Goal: Information Seeking & Learning: Learn about a topic

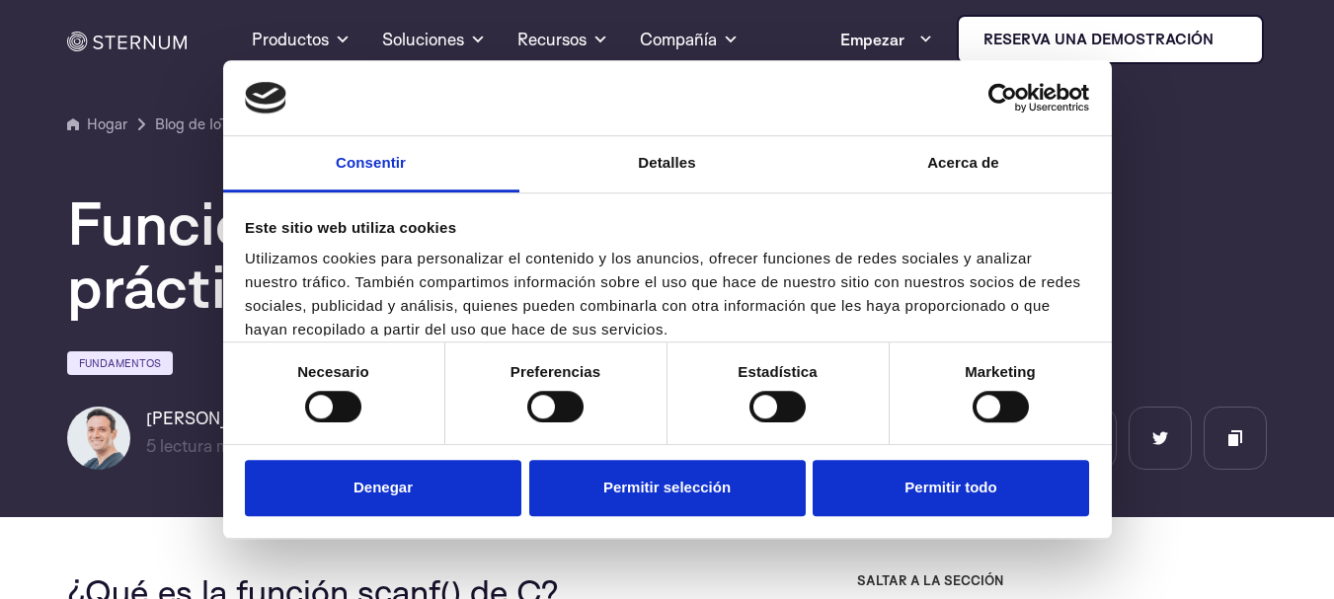
click at [1267, 86] on section "Hogar Blog de IoT" at bounding box center [667, 251] width 1334 height 531
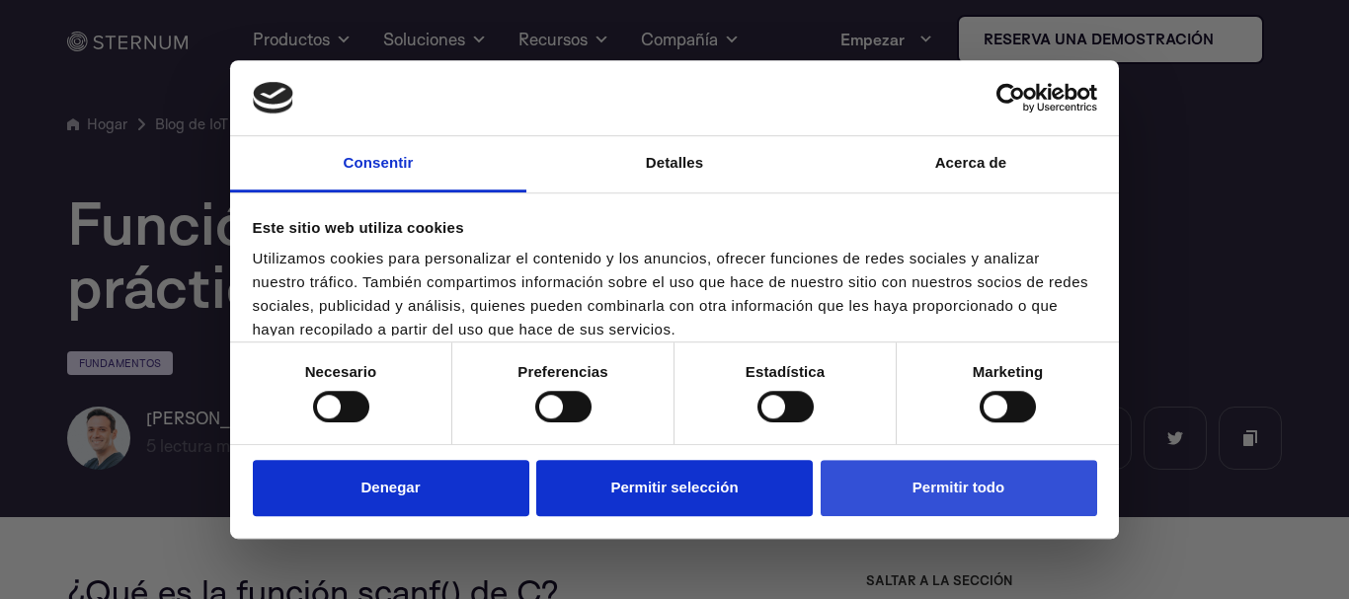
click at [890, 478] on button "Permitir todo" at bounding box center [959, 488] width 276 height 56
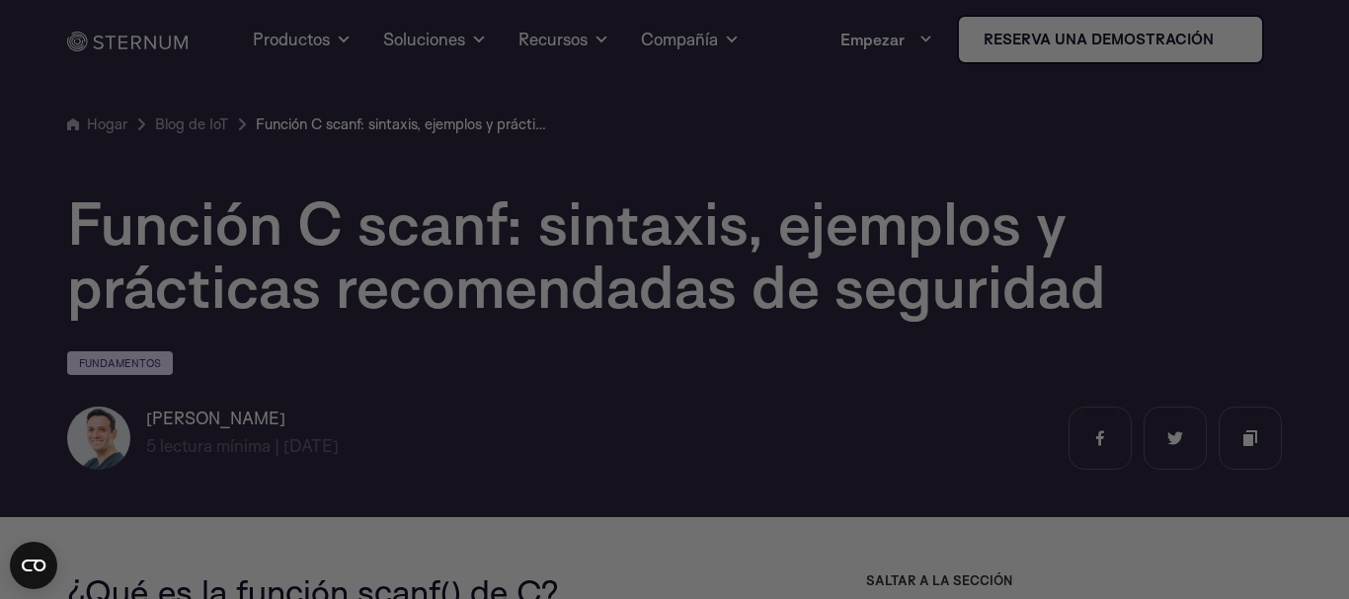
click at [1333, 117] on div at bounding box center [681, 302] width 1363 height 605
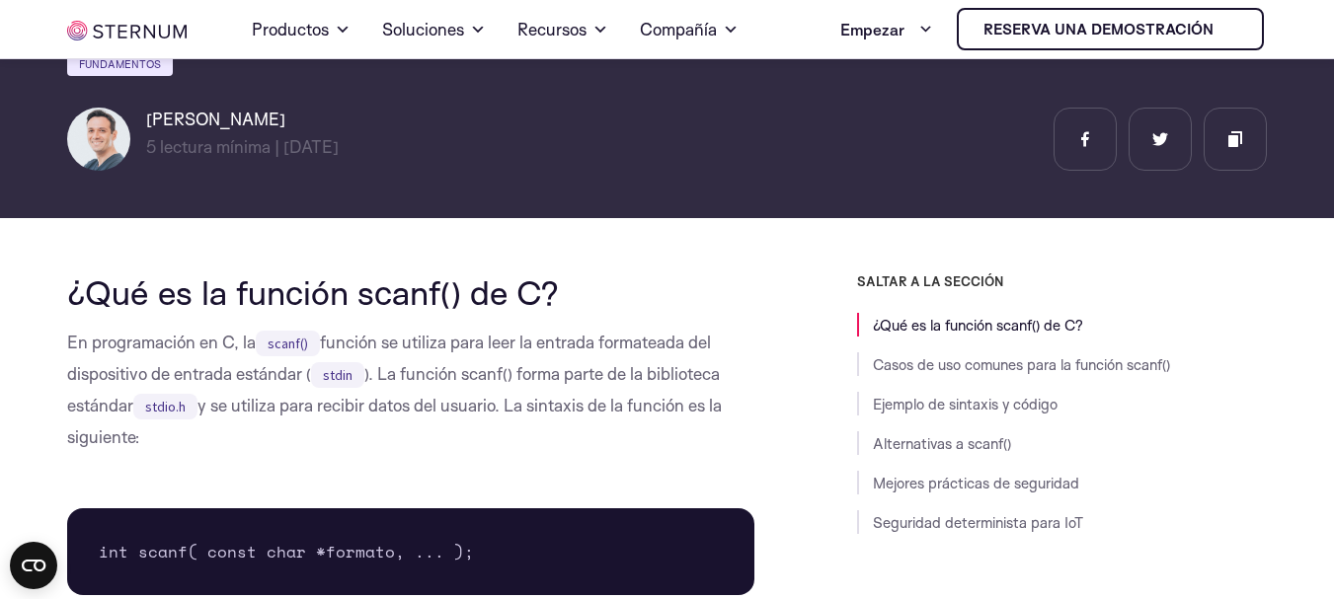
scroll to position [383, 0]
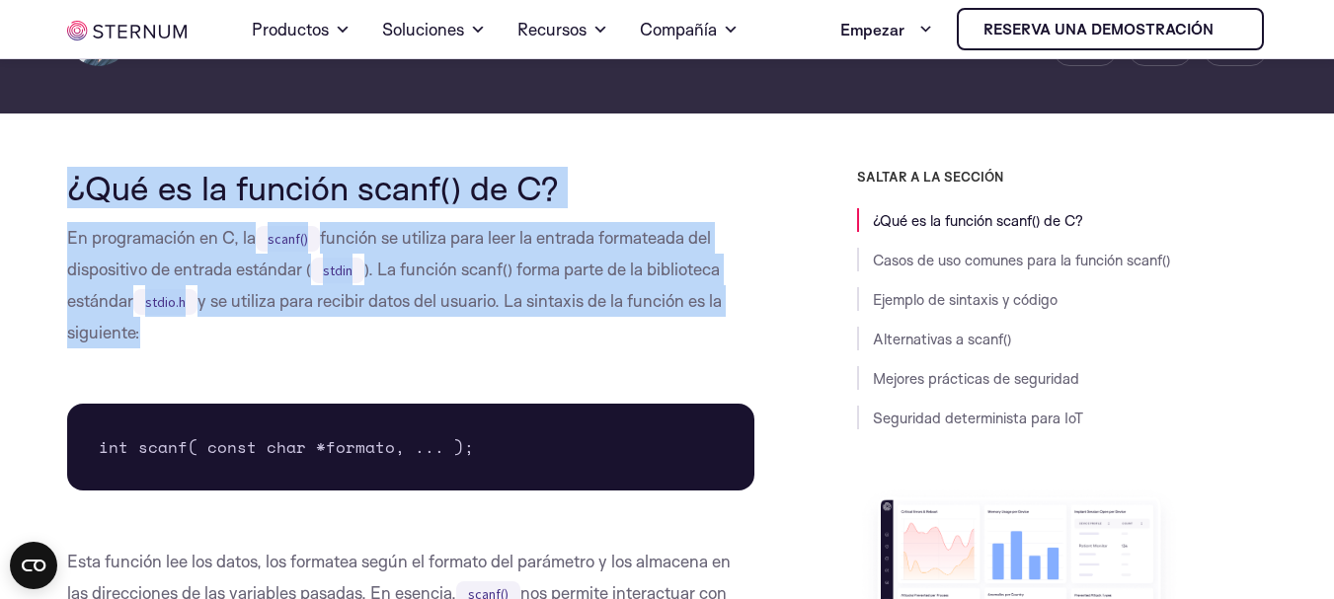
drag, startPoint x: 72, startPoint y: 175, endPoint x: 154, endPoint y: 326, distance: 171.9
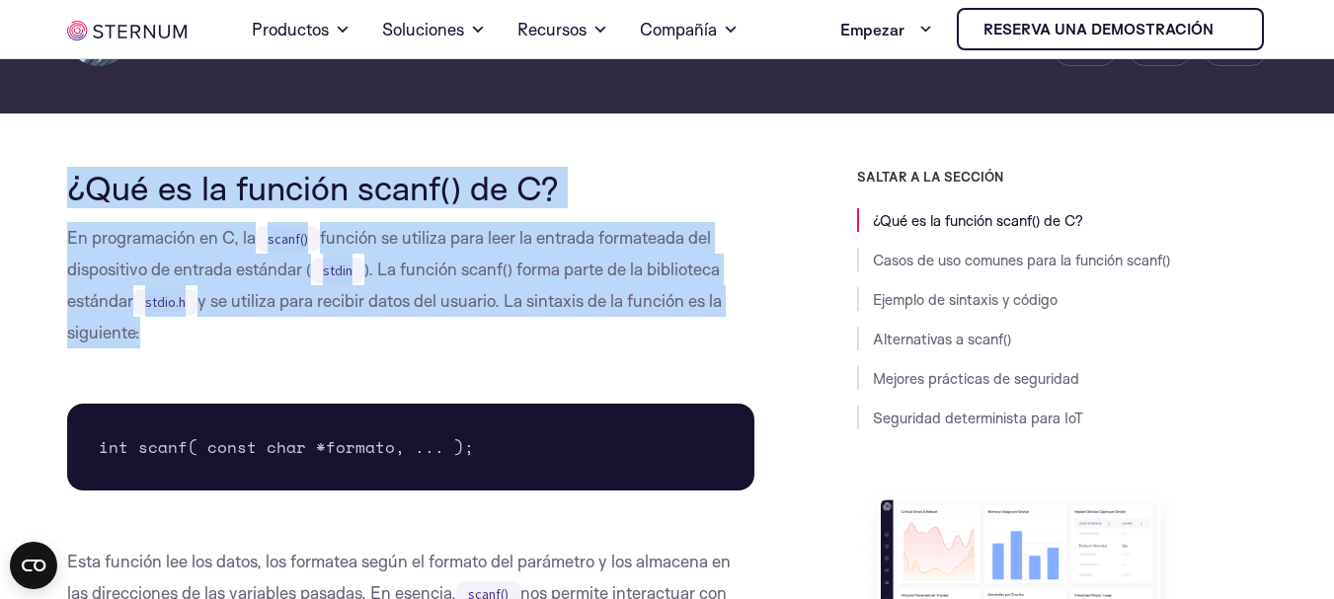
drag, startPoint x: 60, startPoint y: 185, endPoint x: 141, endPoint y: 331, distance: 167.1
click at [141, 331] on p "En programación en C, la scanf() función se utiliza para leer la entrada format…" at bounding box center [411, 285] width 688 height 126
drag, startPoint x: 62, startPoint y: 188, endPoint x: 158, endPoint y: 338, distance: 178.1
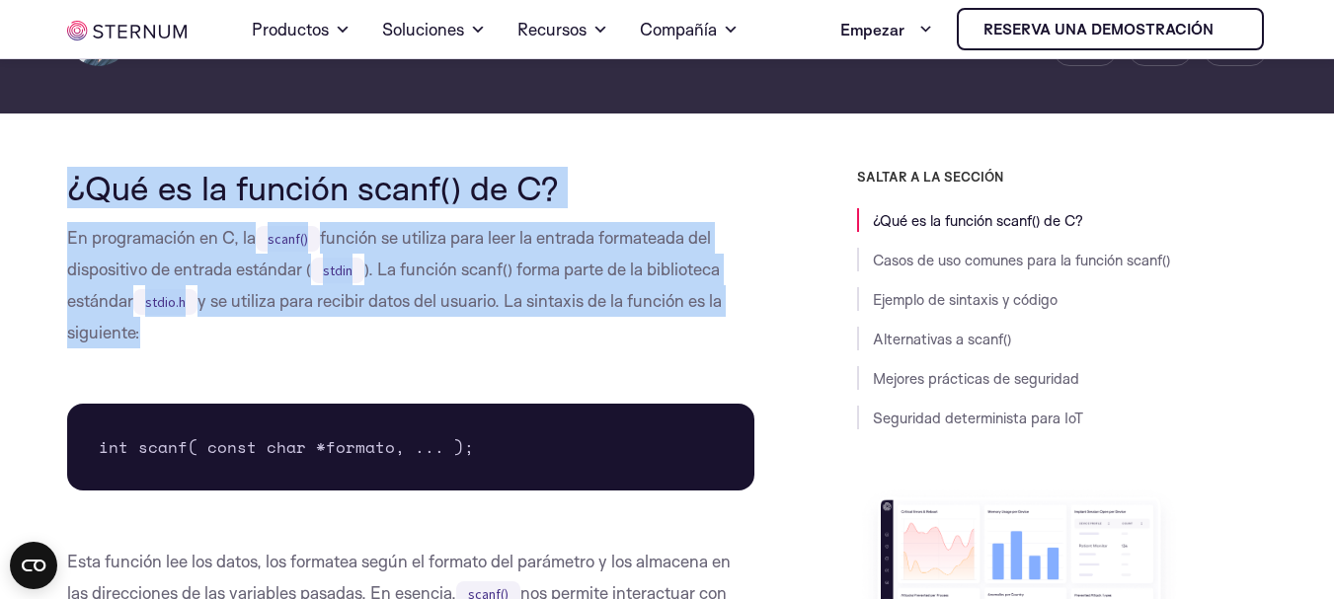
drag, startPoint x: 70, startPoint y: 186, endPoint x: 146, endPoint y: 327, distance: 160.4
click at [94, 227] on font "En programación en C, la" at bounding box center [161, 237] width 189 height 21
drag, startPoint x: 70, startPoint y: 192, endPoint x: 154, endPoint y: 328, distance: 160.0
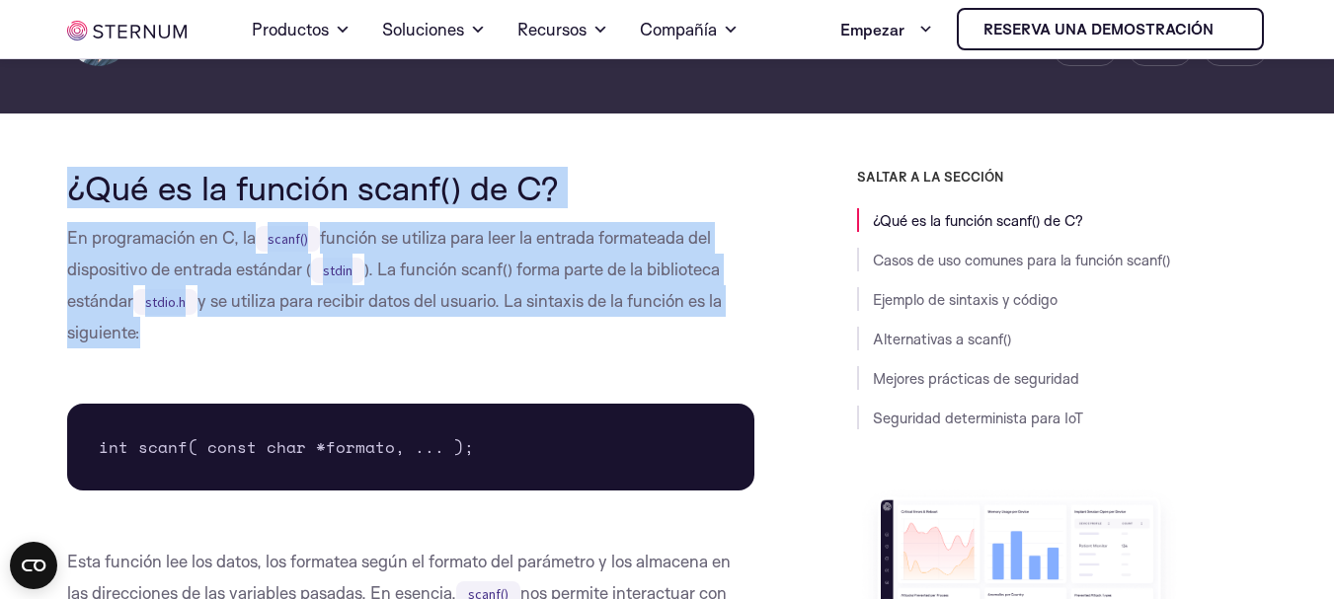
drag, startPoint x: 106, startPoint y: 208, endPoint x: 151, endPoint y: 327, distance: 126.9
drag, startPoint x: 70, startPoint y: 200, endPoint x: 171, endPoint y: 319, distance: 155.5
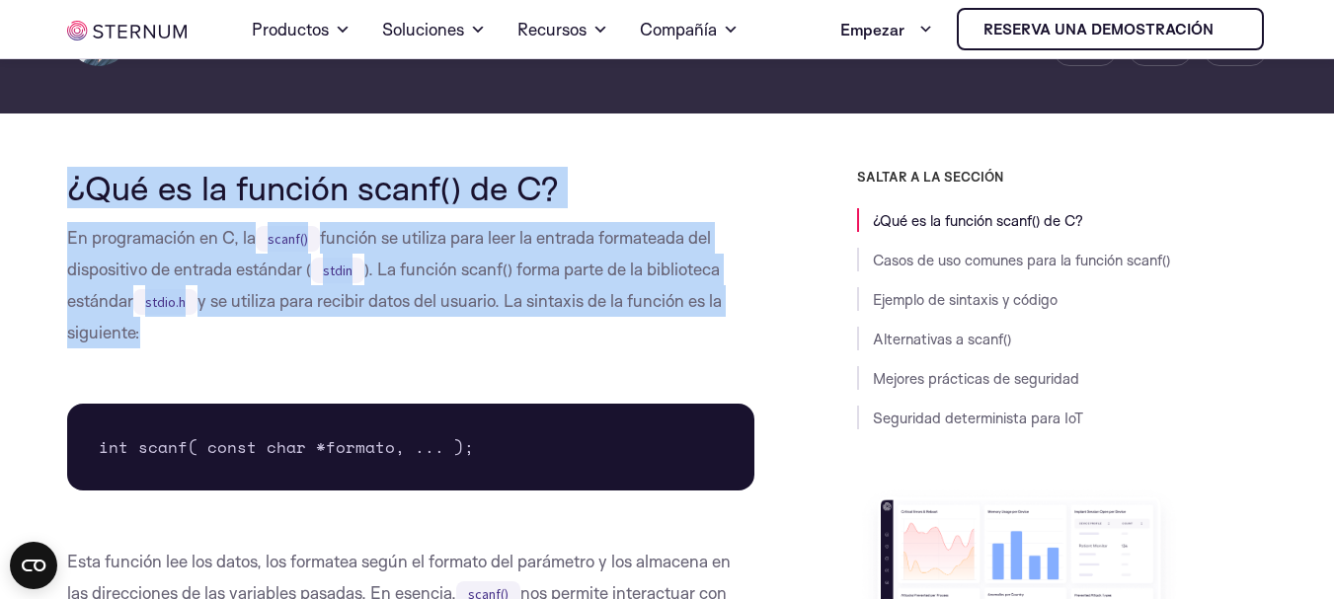
drag, startPoint x: 67, startPoint y: 179, endPoint x: 161, endPoint y: 324, distance: 172.8
click at [167, 338] on p "En programación en C, la scanf() función se utiliza para leer la entrada format…" at bounding box center [411, 285] width 688 height 126
drag, startPoint x: 60, startPoint y: 187, endPoint x: 155, endPoint y: 320, distance: 163.6
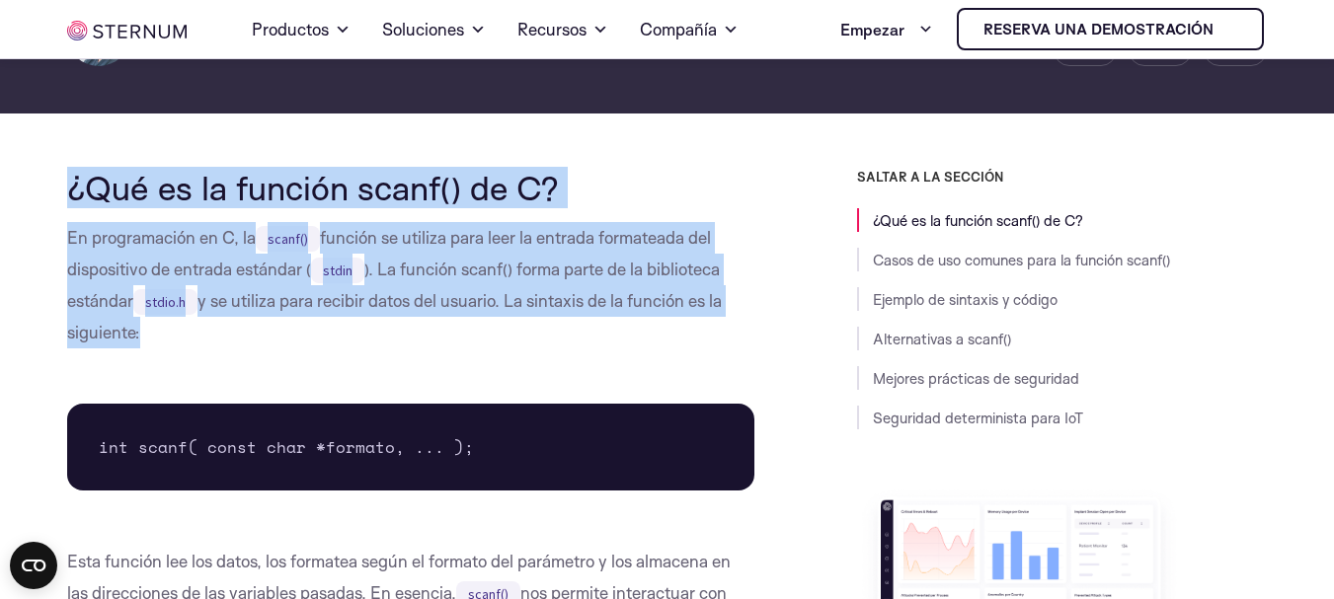
click at [167, 344] on p "En programación en C, la scanf() función se utiliza para leer la entrada format…" at bounding box center [411, 285] width 688 height 126
drag, startPoint x: 88, startPoint y: 195, endPoint x: 155, endPoint y: 346, distance: 165.3
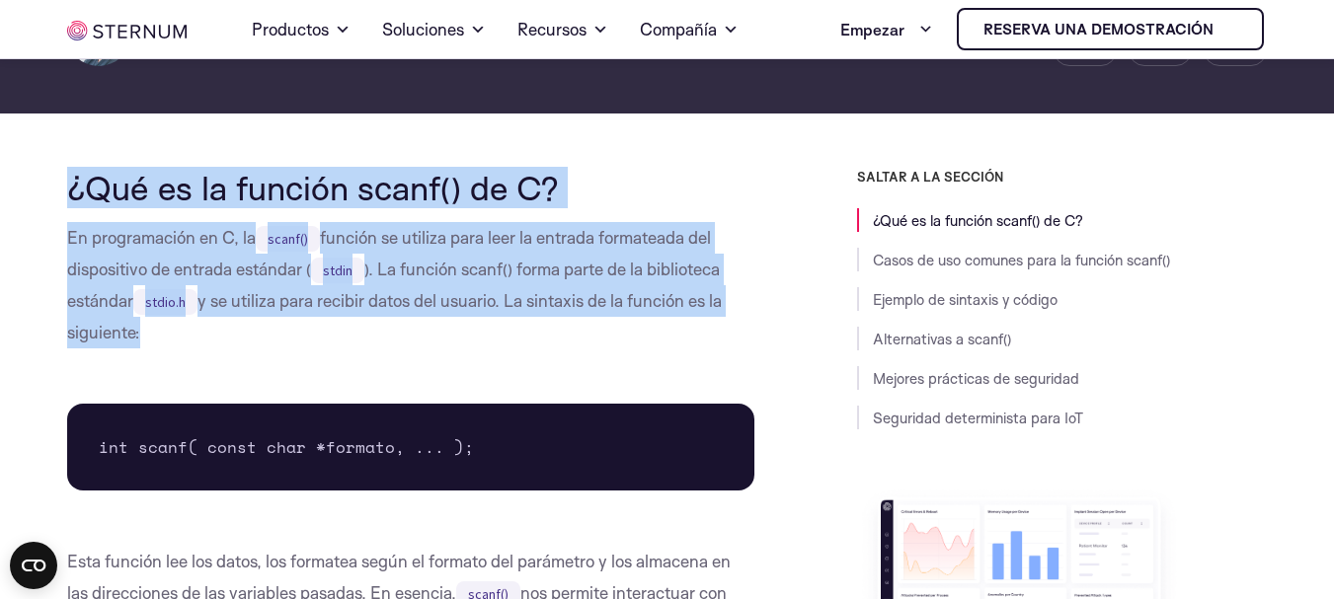
click at [74, 176] on font "¿Qué es la función scanf() de C?" at bounding box center [313, 187] width 492 height 41
drag, startPoint x: 69, startPoint y: 180, endPoint x: 166, endPoint y: 337, distance: 184.4
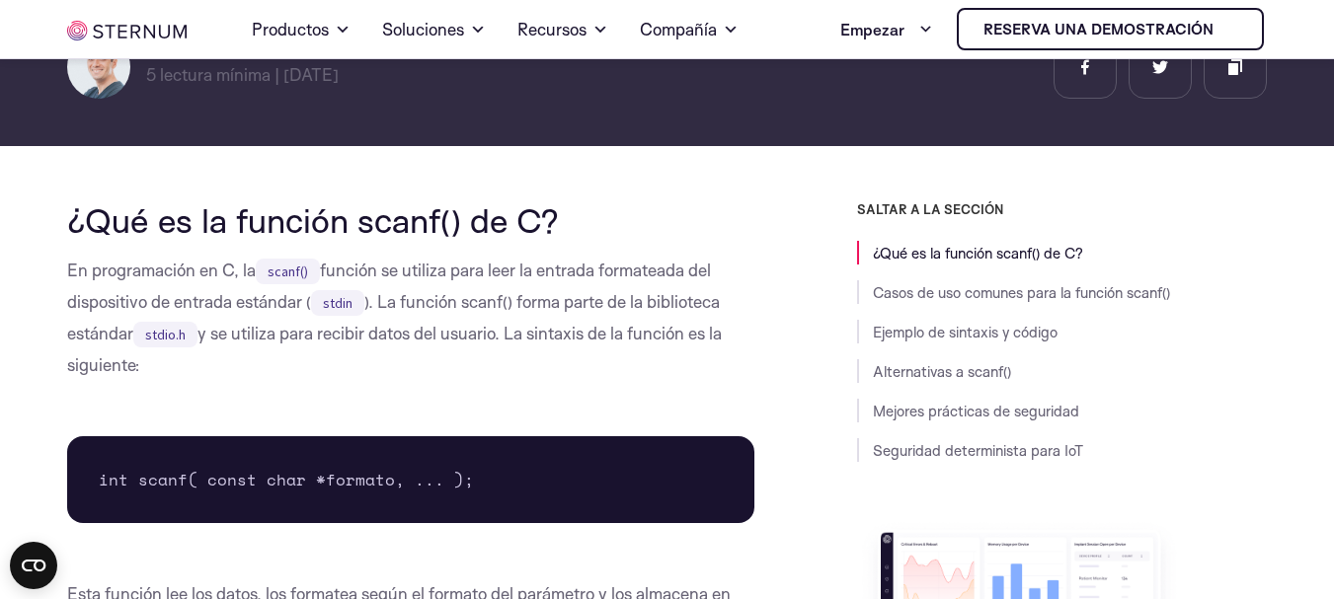
scroll to position [385, 0]
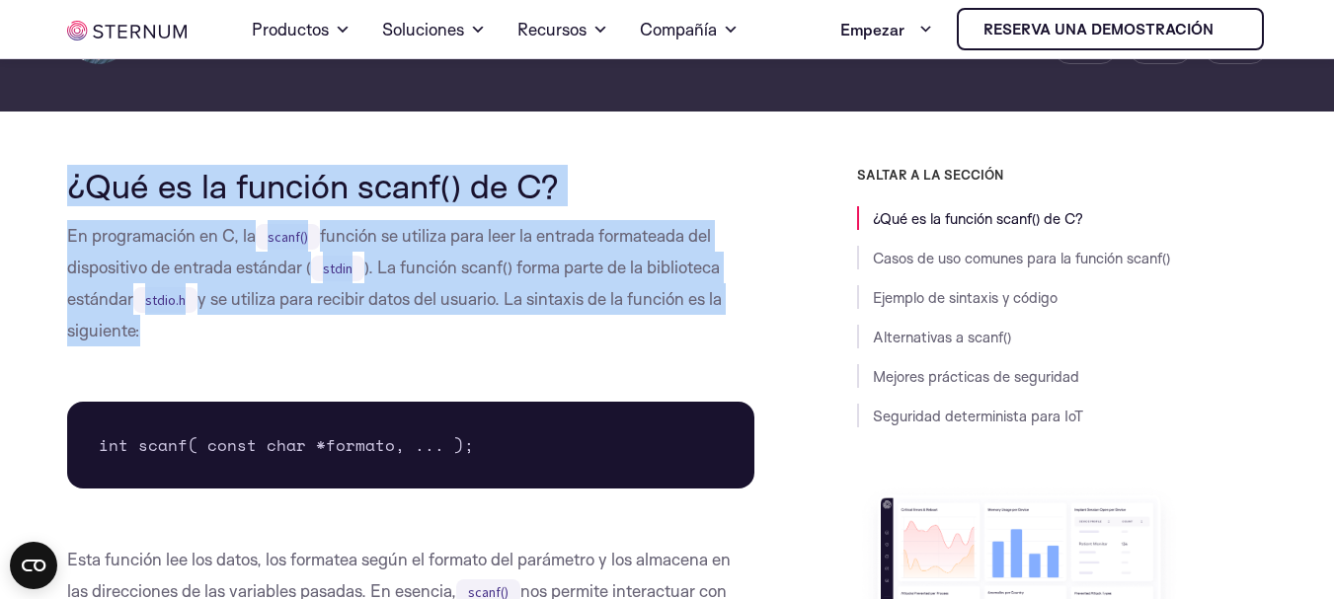
drag, startPoint x: 69, startPoint y: 185, endPoint x: 139, endPoint y: 325, distance: 156.8
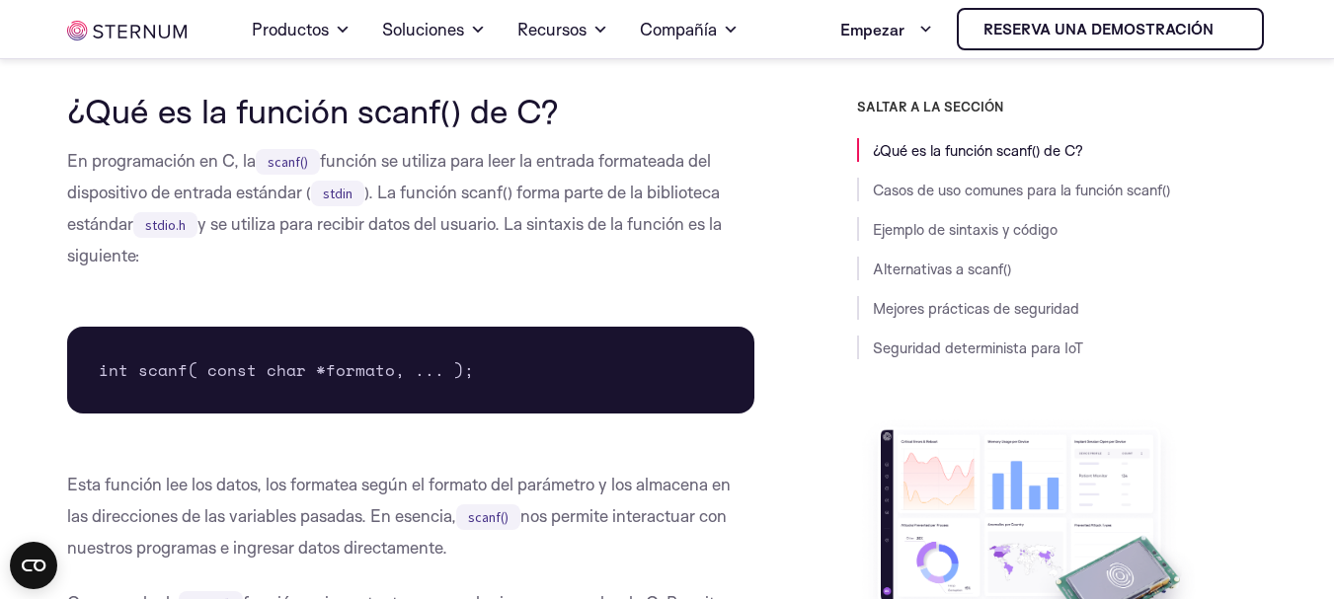
scroll to position [478, 0]
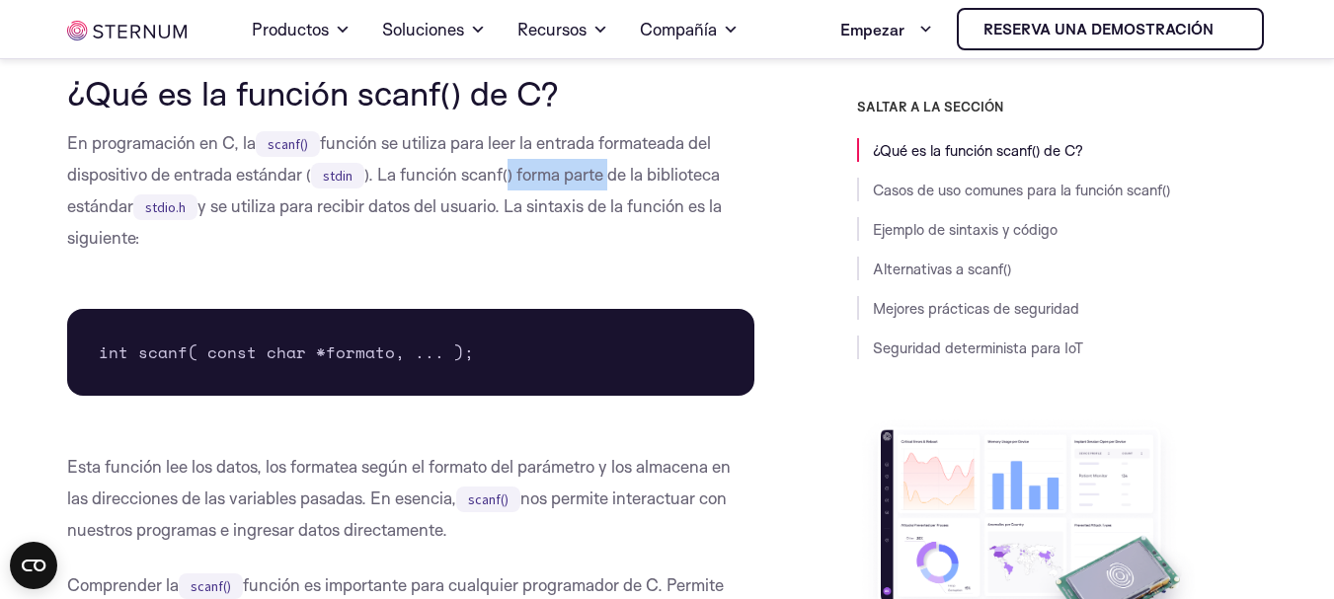
drag, startPoint x: 549, startPoint y: 172, endPoint x: 616, endPoint y: 175, distance: 67.2
click at [616, 175] on font "). La función scanf() forma parte de la biblioteca estándar" at bounding box center [393, 190] width 653 height 52
click at [102, 208] on font "). La función scanf() forma parte de la biblioteca estándar" at bounding box center [393, 190] width 653 height 52
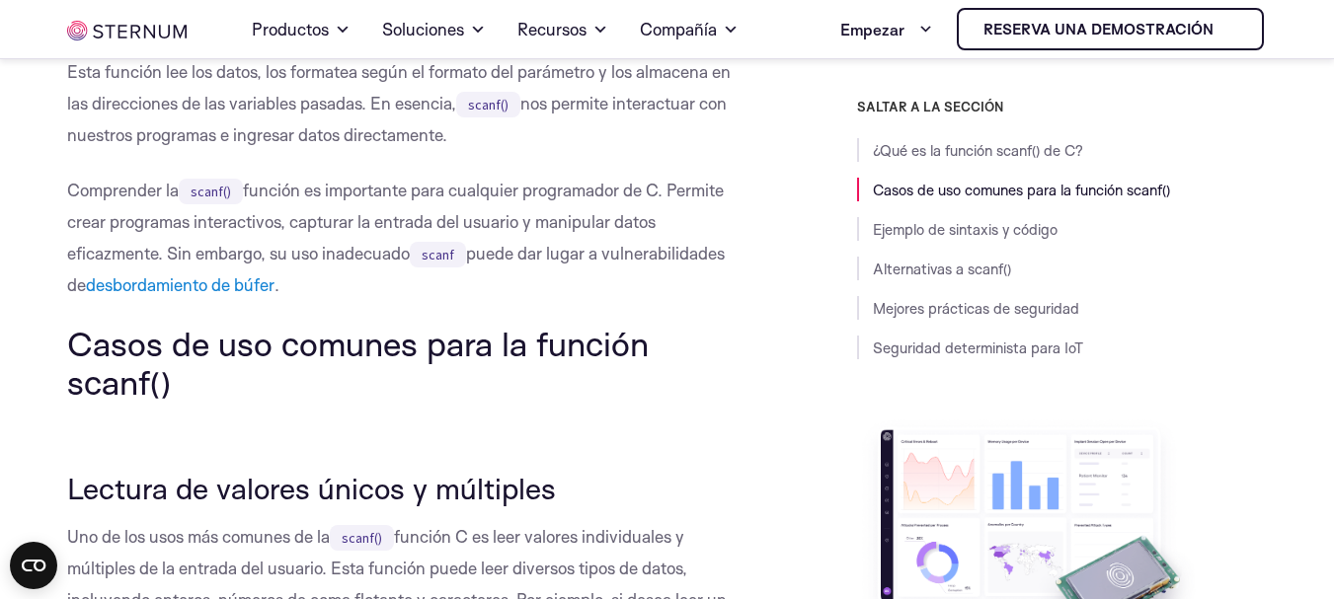
scroll to position [972, 0]
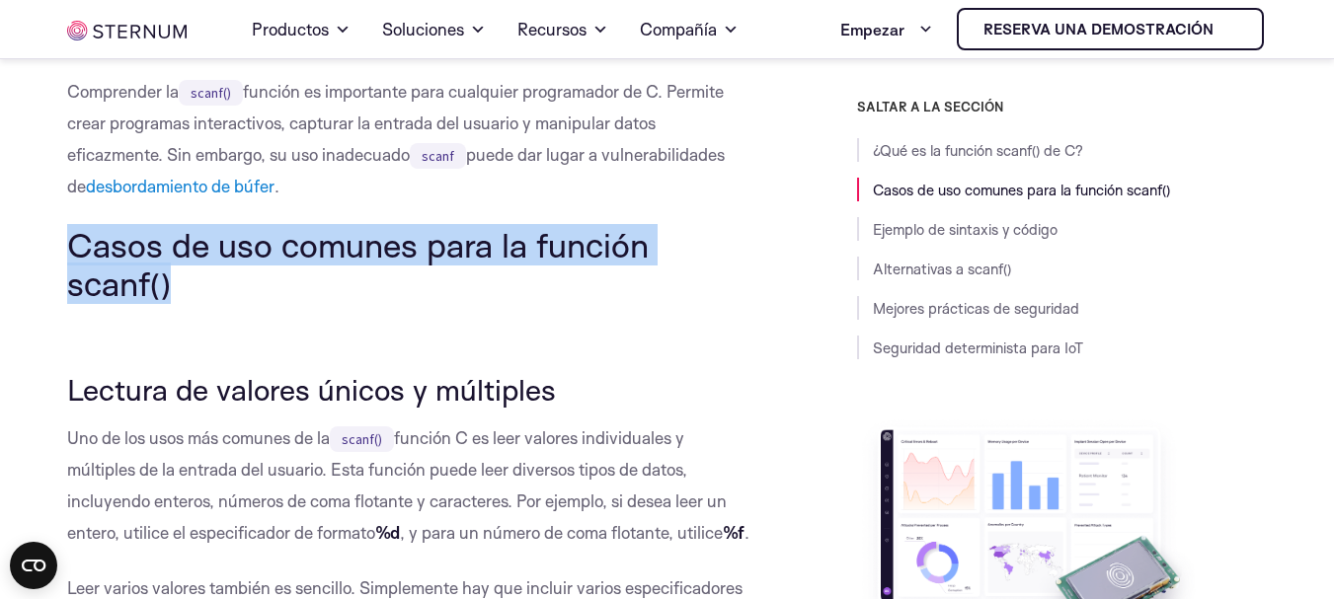
drag, startPoint x: 65, startPoint y: 240, endPoint x: 179, endPoint y: 287, distance: 123.1
click at [194, 293] on h2 "Casos de uso comunes para la función scanf()" at bounding box center [411, 264] width 688 height 76
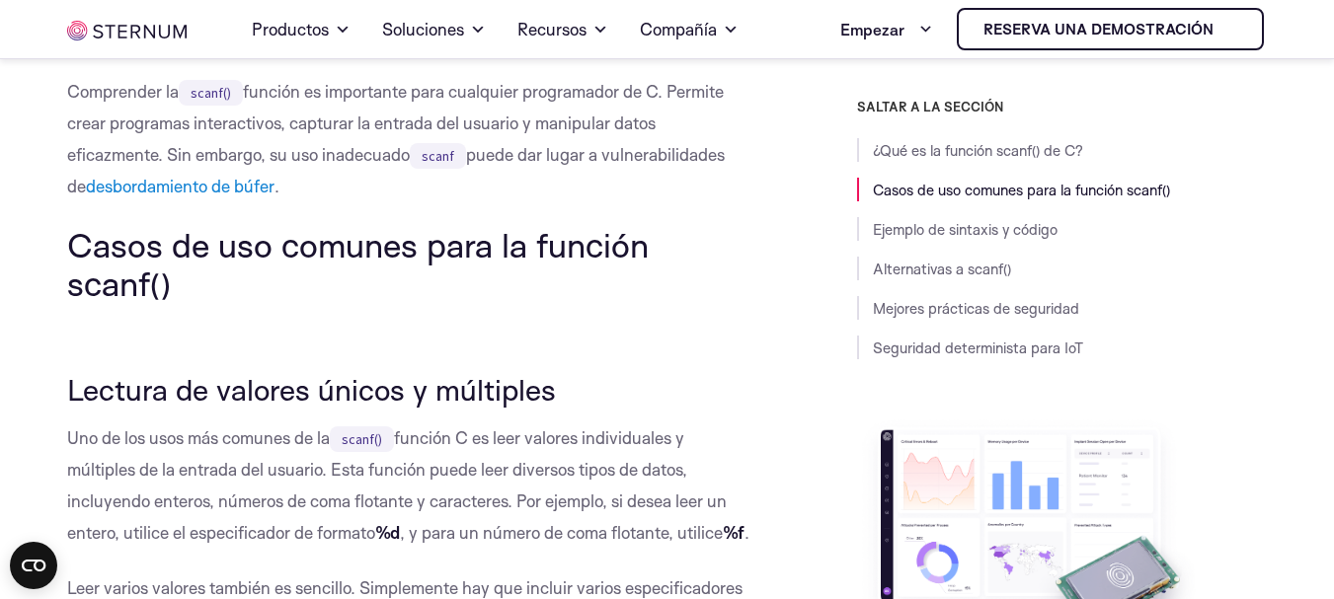
scroll to position [1070, 0]
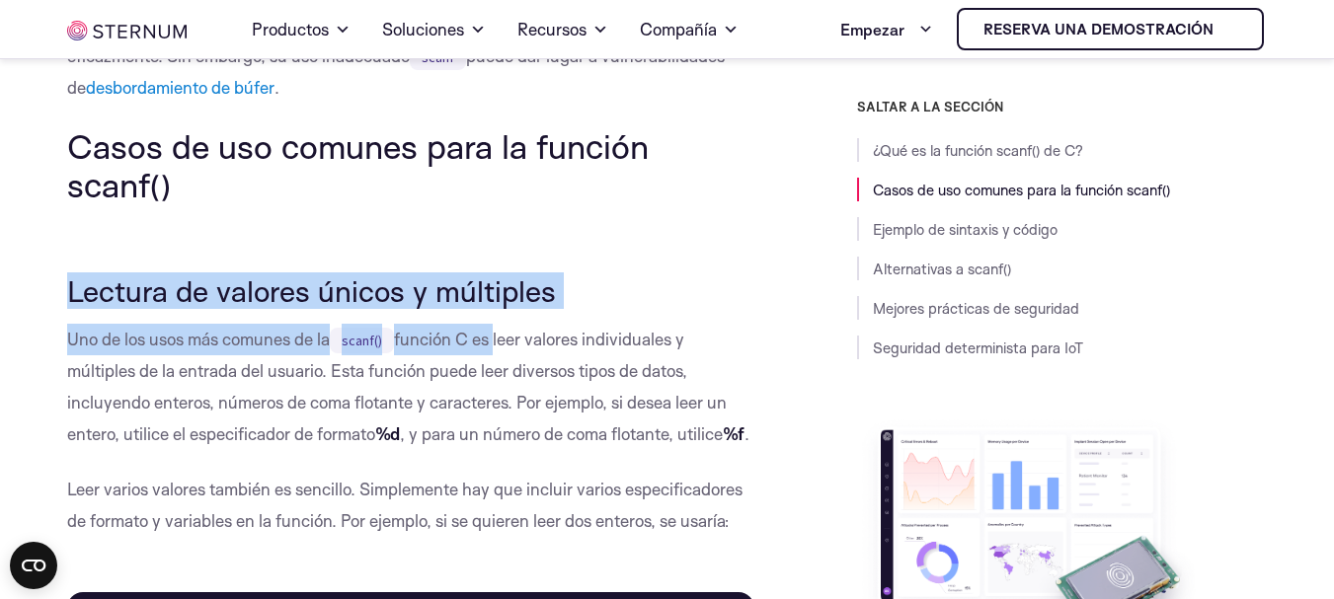
drag, startPoint x: 78, startPoint y: 285, endPoint x: 501, endPoint y: 313, distance: 423.5
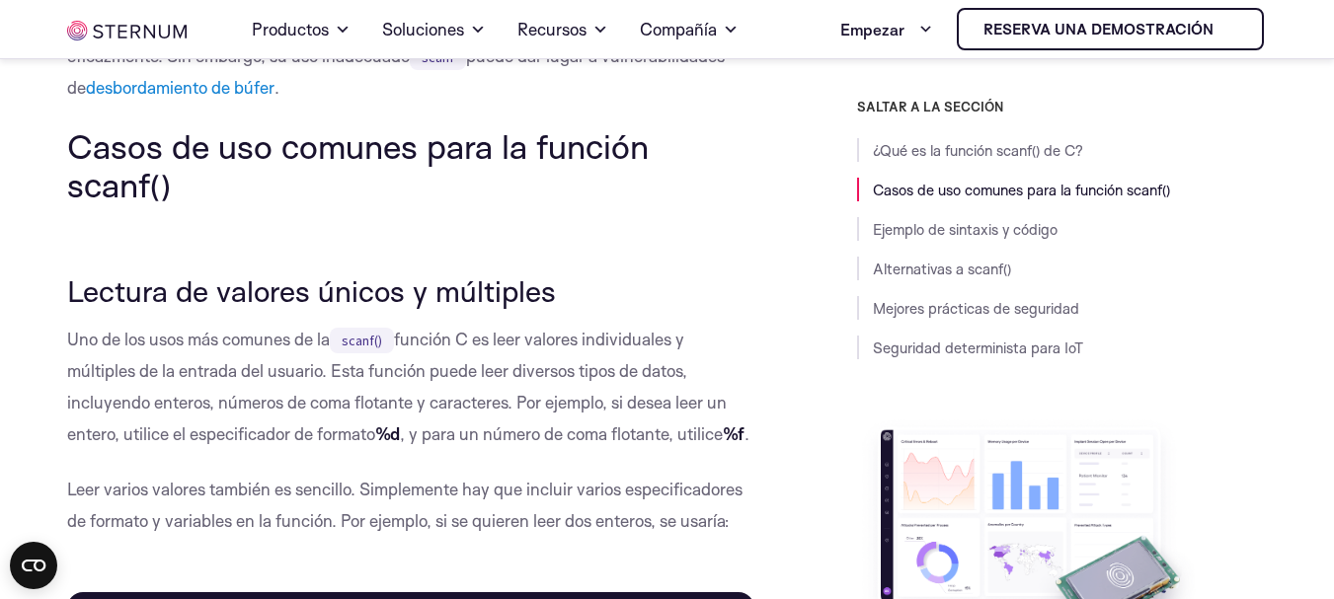
click at [444, 385] on p "Uno de los usos más comunes de la scanf() función C es leer valores individuale…" at bounding box center [411, 387] width 688 height 126
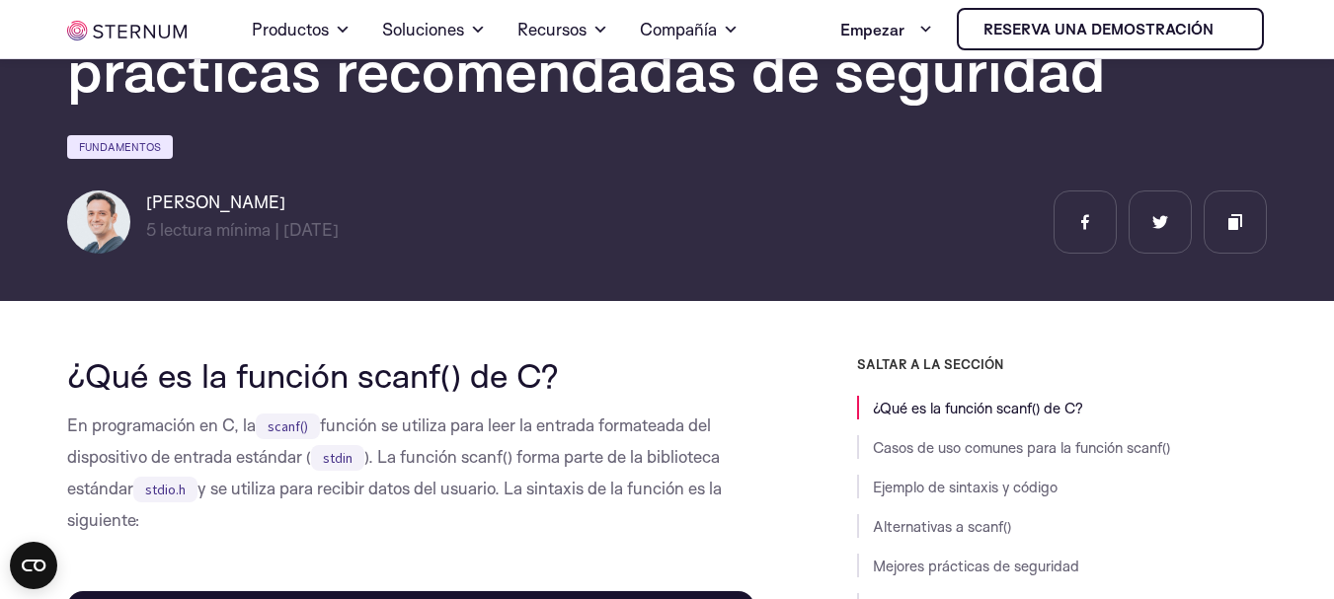
scroll to position [97, 0]
